Goal: Information Seeking & Learning: Learn about a topic

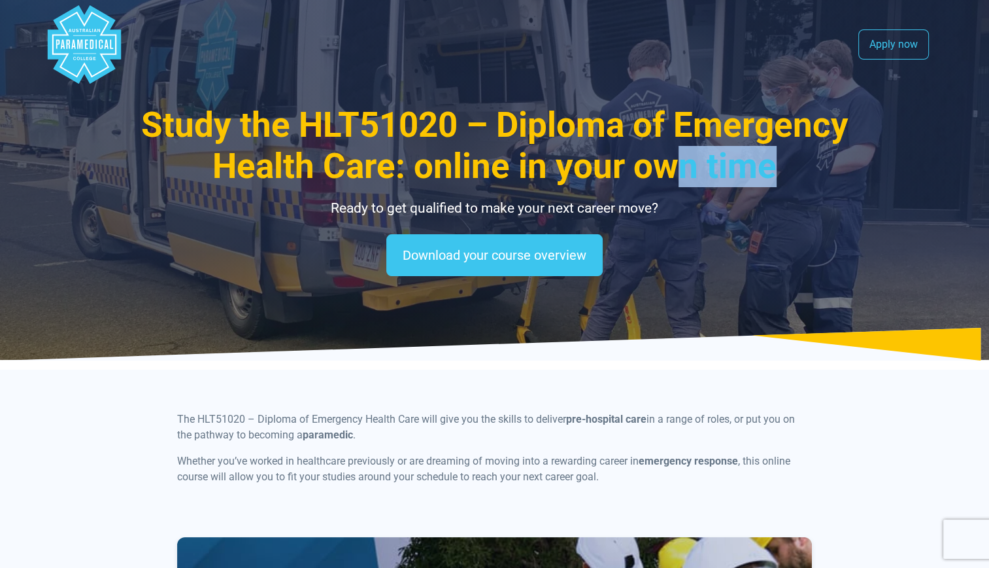
drag, startPoint x: 785, startPoint y: 169, endPoint x: 669, endPoint y: 178, distance: 116.1
click at [669, 178] on h1 "Study the HLT51020 – Diploma of Emergency Health Care: online in your own time" at bounding box center [494, 146] width 765 height 83
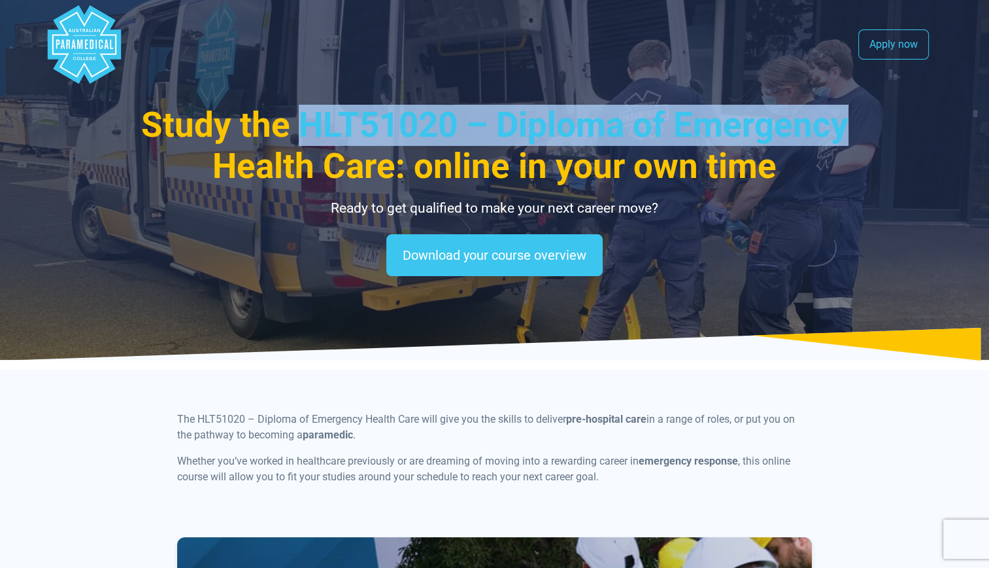
drag, startPoint x: 865, startPoint y: 126, endPoint x: 302, endPoint y: 125, distance: 563.0
click at [302, 125] on h1 "Study the HLT51020 – Diploma of Emergency Health Care: online in your own time" at bounding box center [494, 146] width 765 height 83
copy span "HLT51020 – Diploma of Emergency"
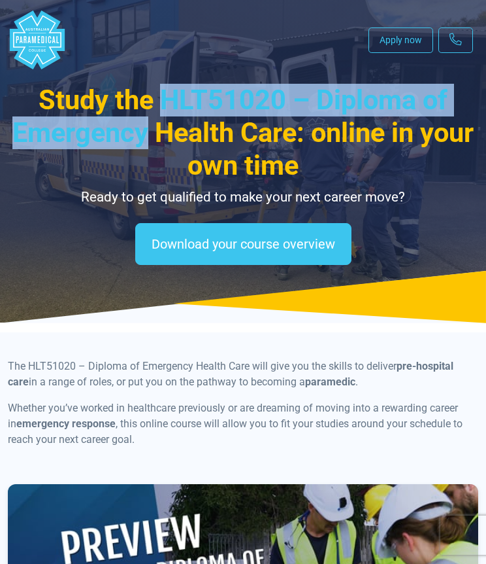
copy span "HLT51020 – Diploma of Emergency"
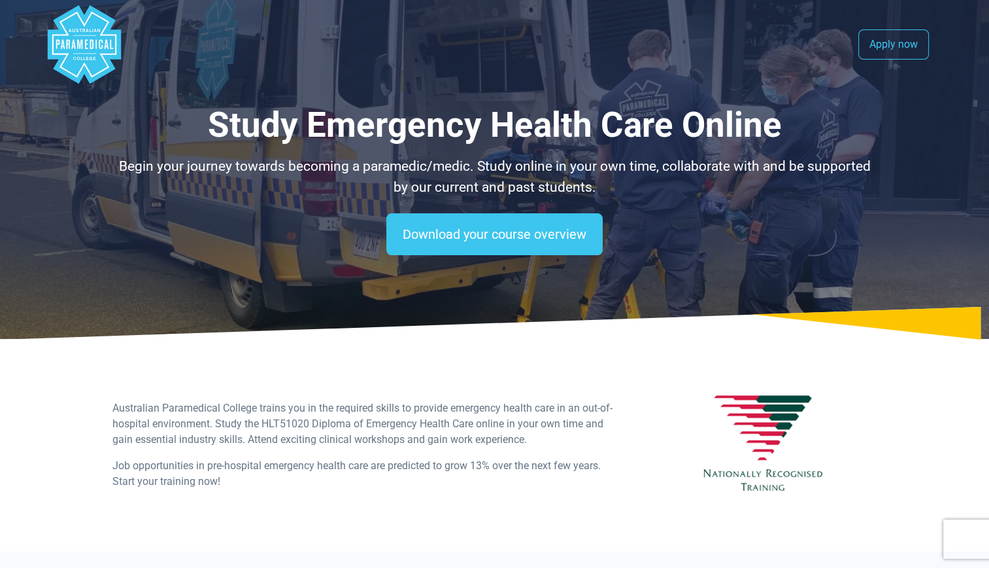
click at [82, 55] on polygon "Australian Paramedical College" at bounding box center [83, 44] width 73 height 78
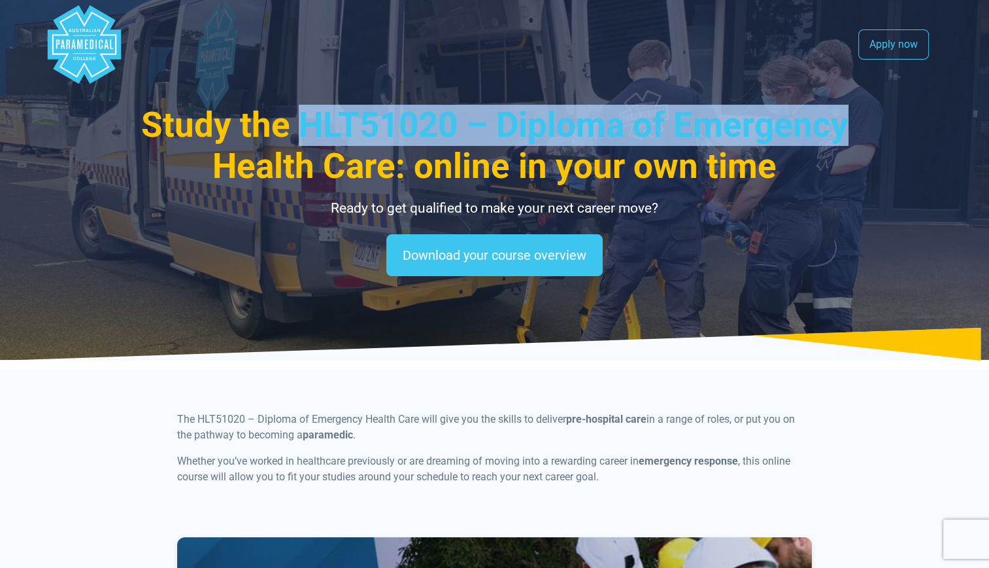
drag, startPoint x: 847, startPoint y: 121, endPoint x: 303, endPoint y: 128, distance: 544.1
click at [303, 128] on h1 "Study the HLT51020 – Diploma of Emergency Health Care: online in your own time" at bounding box center [494, 146] width 765 height 83
copy span "HLT51020 – Diploma of Emergency"
